Goal: Task Accomplishment & Management: Manage account settings

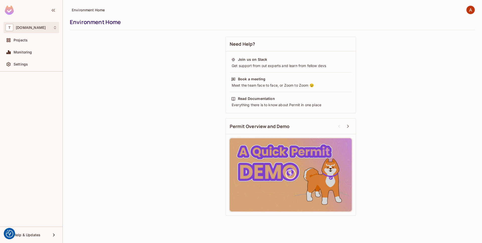
click at [44, 29] on div "T [DOMAIN_NAME]" at bounding box center [31, 27] width 51 height 7
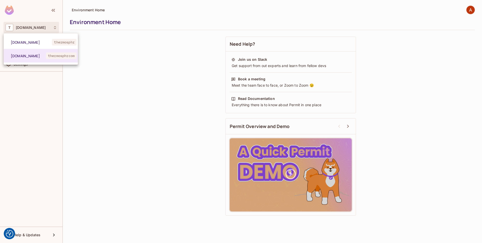
click at [100, 64] on div at bounding box center [241, 121] width 482 height 243
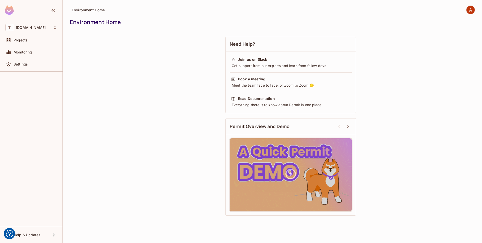
click at [23, 45] on div "Projects" at bounding box center [32, 41] width 56 height 12
click at [24, 43] on div "Projects" at bounding box center [32, 40] width 56 height 10
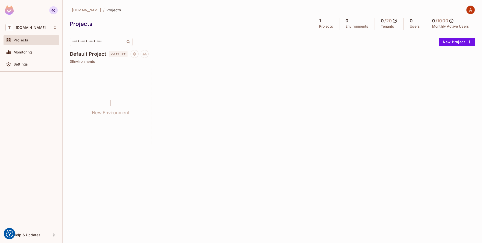
click at [51, 10] on icon "button" at bounding box center [53, 10] width 6 height 6
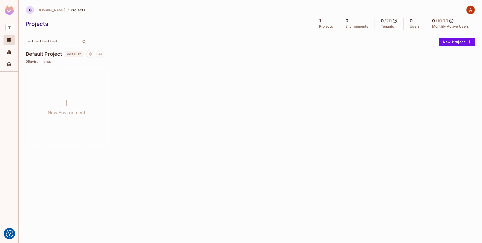
click at [30, 13] on icon "button" at bounding box center [30, 10] width 6 height 6
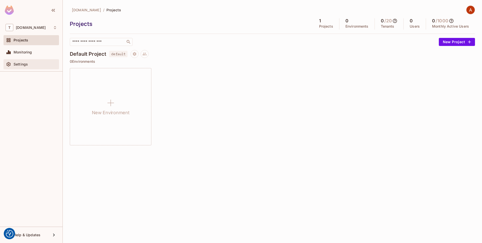
click at [35, 61] on div "Settings" at bounding box center [32, 64] width 56 height 10
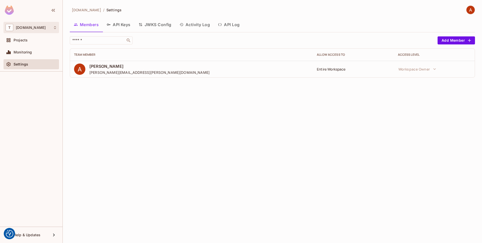
click at [48, 29] on div "T [DOMAIN_NAME]" at bounding box center [31, 27] width 51 height 7
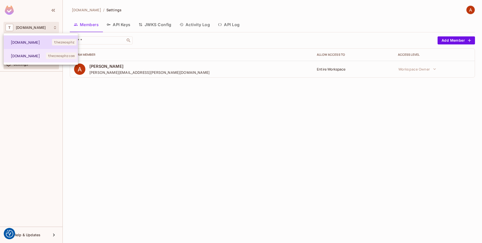
click at [43, 43] on span "[DOMAIN_NAME]" at bounding box center [31, 42] width 41 height 5
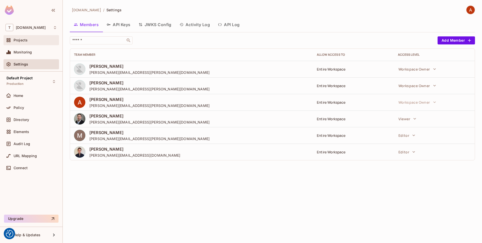
click at [34, 40] on div "Projects" at bounding box center [35, 40] width 43 height 4
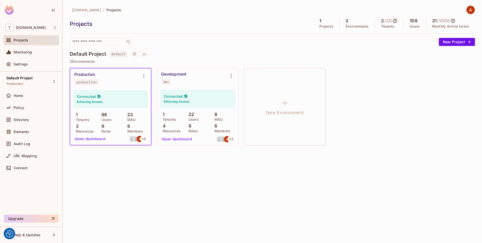
click at [177, 77] on div "Development dev" at bounding box center [193, 78] width 65 height 13
click at [181, 75] on div "Development" at bounding box center [173, 74] width 25 height 5
click at [232, 78] on icon "Environment settings" at bounding box center [231, 76] width 6 height 6
click at [214, 80] on div at bounding box center [241, 121] width 482 height 243
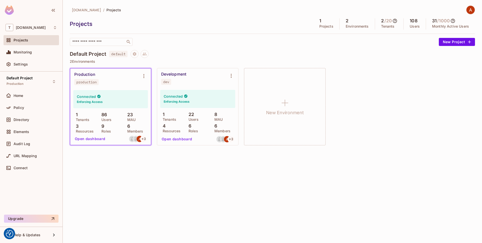
click at [198, 98] on div "Connected Enforcing Access" at bounding box center [197, 99] width 75 height 18
click at [200, 84] on div "Development dev" at bounding box center [193, 78] width 65 height 13
click at [43, 121] on div "Directory" at bounding box center [35, 120] width 43 height 4
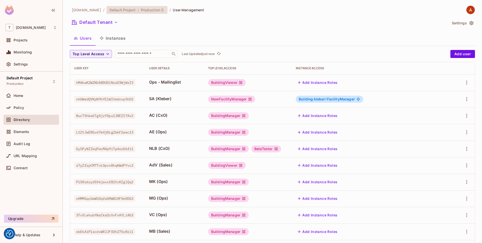
click at [161, 11] on icon at bounding box center [162, 10] width 4 height 4
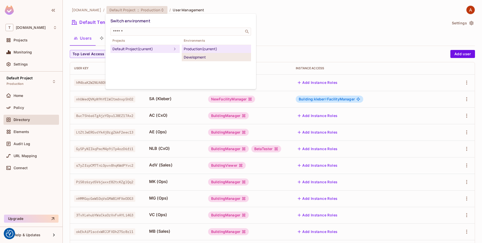
click at [194, 56] on div "Development" at bounding box center [216, 57] width 65 height 6
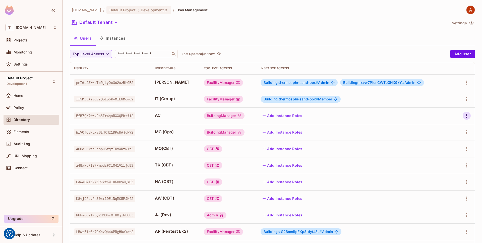
click at [466, 114] on icon "button" at bounding box center [467, 116] width 6 height 6
click at [458, 125] on li "Edit" at bounding box center [445, 127] width 44 height 11
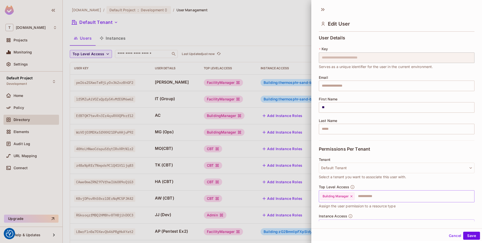
click at [364, 197] on input "text" at bounding box center [410, 196] width 110 height 10
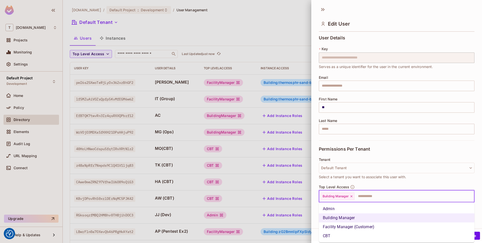
click at [365, 211] on li "Admin" at bounding box center [397, 208] width 156 height 9
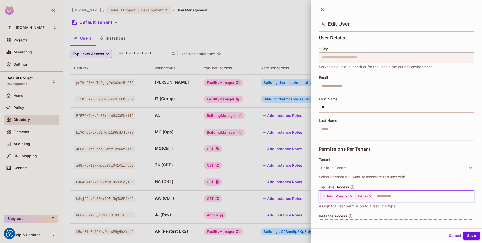
click at [467, 235] on button "Save" at bounding box center [471, 236] width 17 height 8
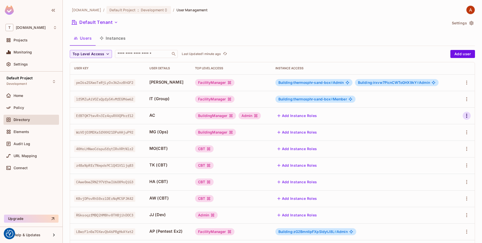
click at [469, 116] on icon "button" at bounding box center [467, 116] width 6 height 6
click at [456, 124] on li "Edit" at bounding box center [445, 127] width 44 height 11
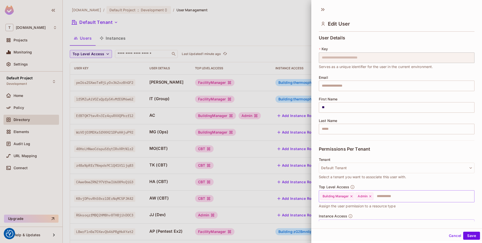
click at [372, 197] on icon at bounding box center [371, 197] width 4 height 4
click at [470, 235] on button "Save" at bounding box center [471, 236] width 17 height 8
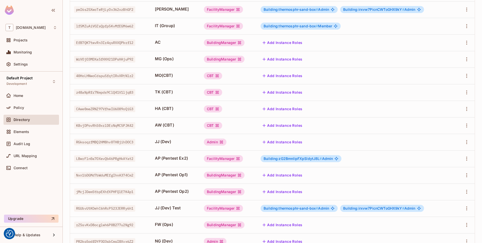
scroll to position [108, 0]
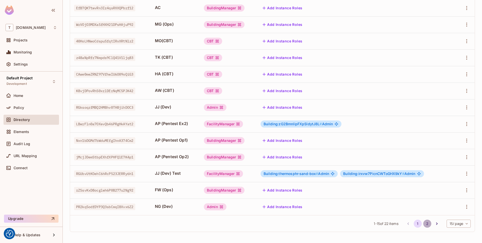
click at [429, 225] on button "2" at bounding box center [427, 224] width 8 height 8
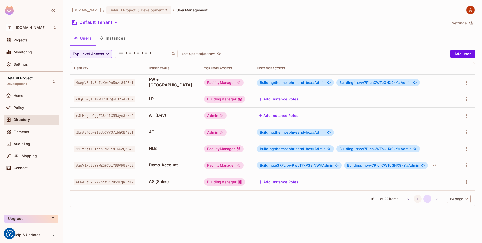
click at [416, 198] on button "1" at bounding box center [418, 199] width 8 height 8
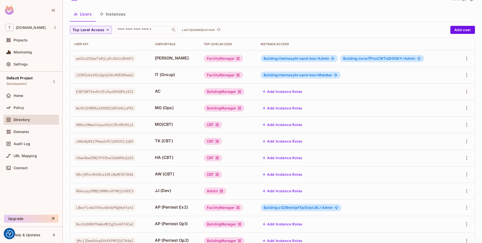
scroll to position [16, 0]
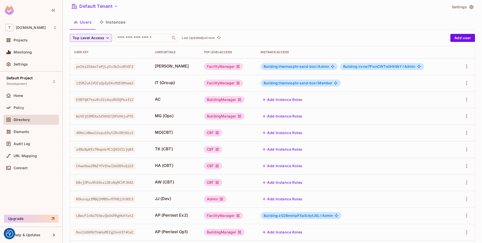
click at [286, 101] on button "Add Instance Roles" at bounding box center [283, 100] width 44 height 8
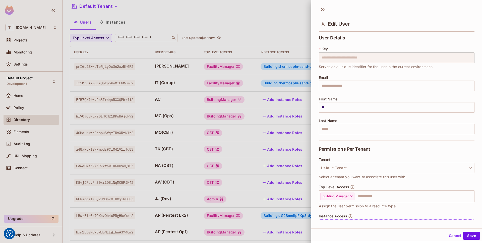
click at [457, 236] on button "Cancel" at bounding box center [455, 236] width 16 height 8
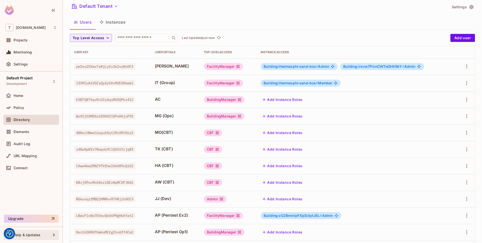
click at [46, 233] on div "Help & Updates" at bounding box center [31, 235] width 51 height 6
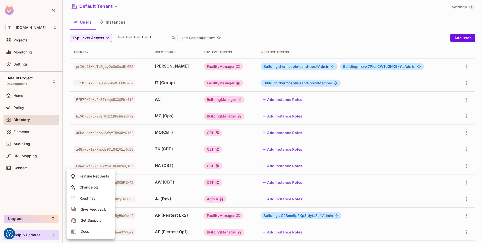
click at [464, 8] on div at bounding box center [241, 121] width 482 height 243
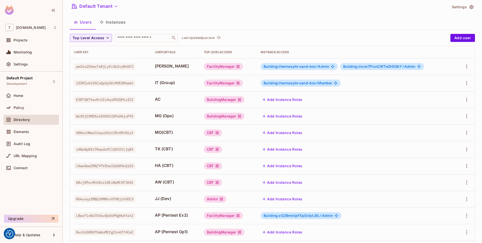
click at [470, 7] on icon "button" at bounding box center [471, 7] width 5 height 5
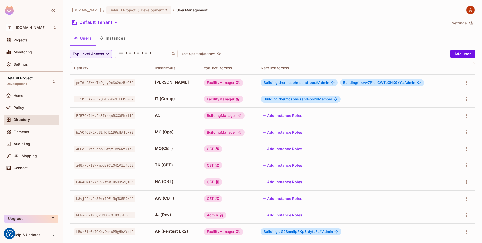
click at [468, 26] on button "Settings" at bounding box center [462, 23] width 25 height 8
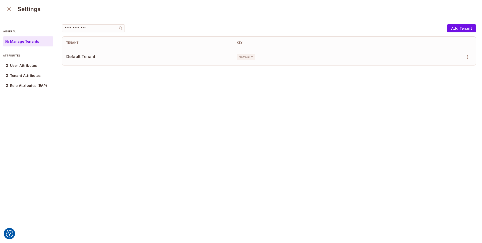
click at [13, 11] on button "close" at bounding box center [9, 9] width 10 height 10
